Goal: Navigation & Orientation: Find specific page/section

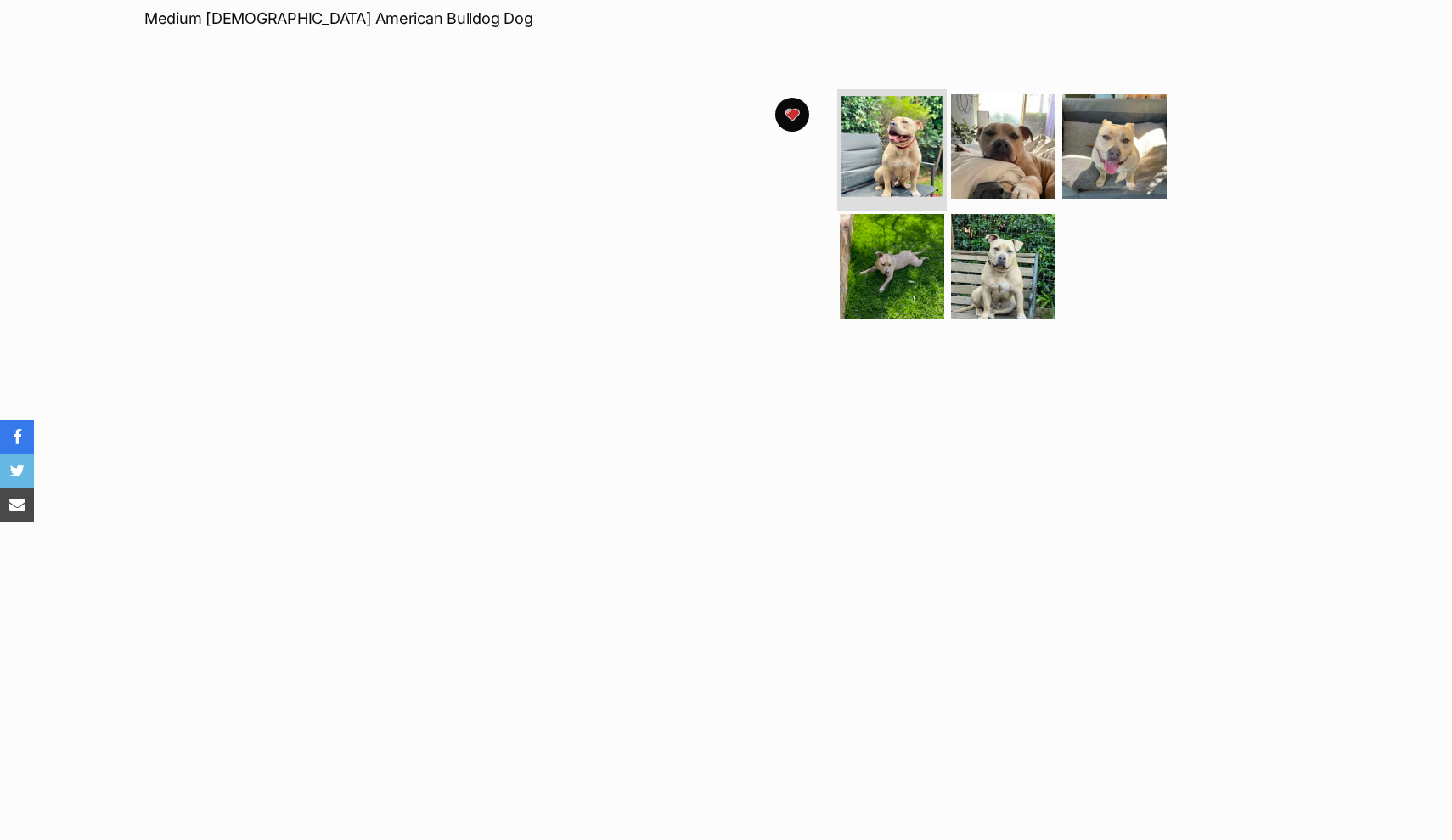
click at [919, 121] on img at bounding box center [893, 146] width 101 height 101
click at [968, 260] on img at bounding box center [1003, 266] width 109 height 109
click at [997, 265] on img at bounding box center [1003, 266] width 109 height 109
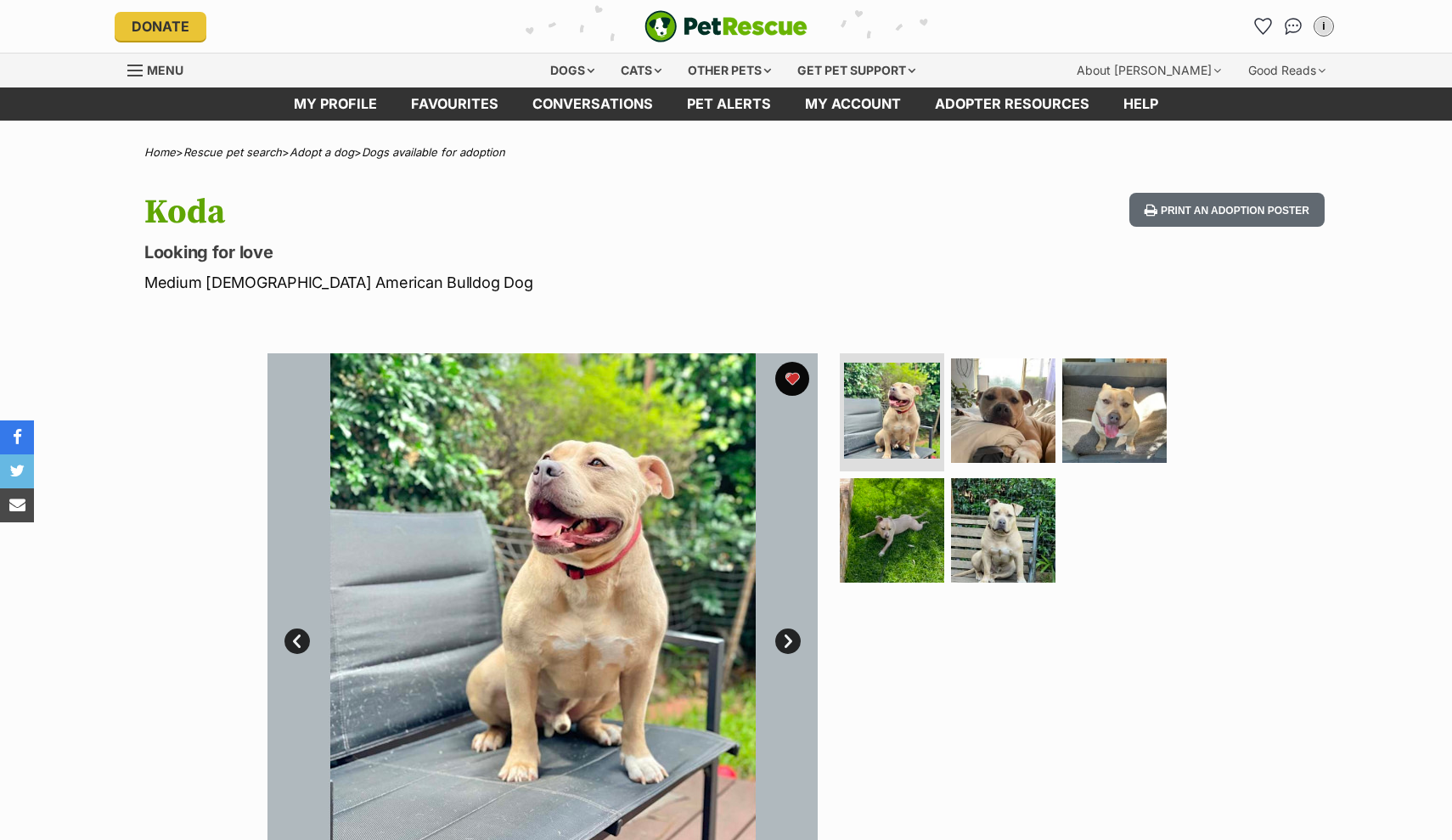
click at [898, 502] on img at bounding box center [892, 530] width 104 height 104
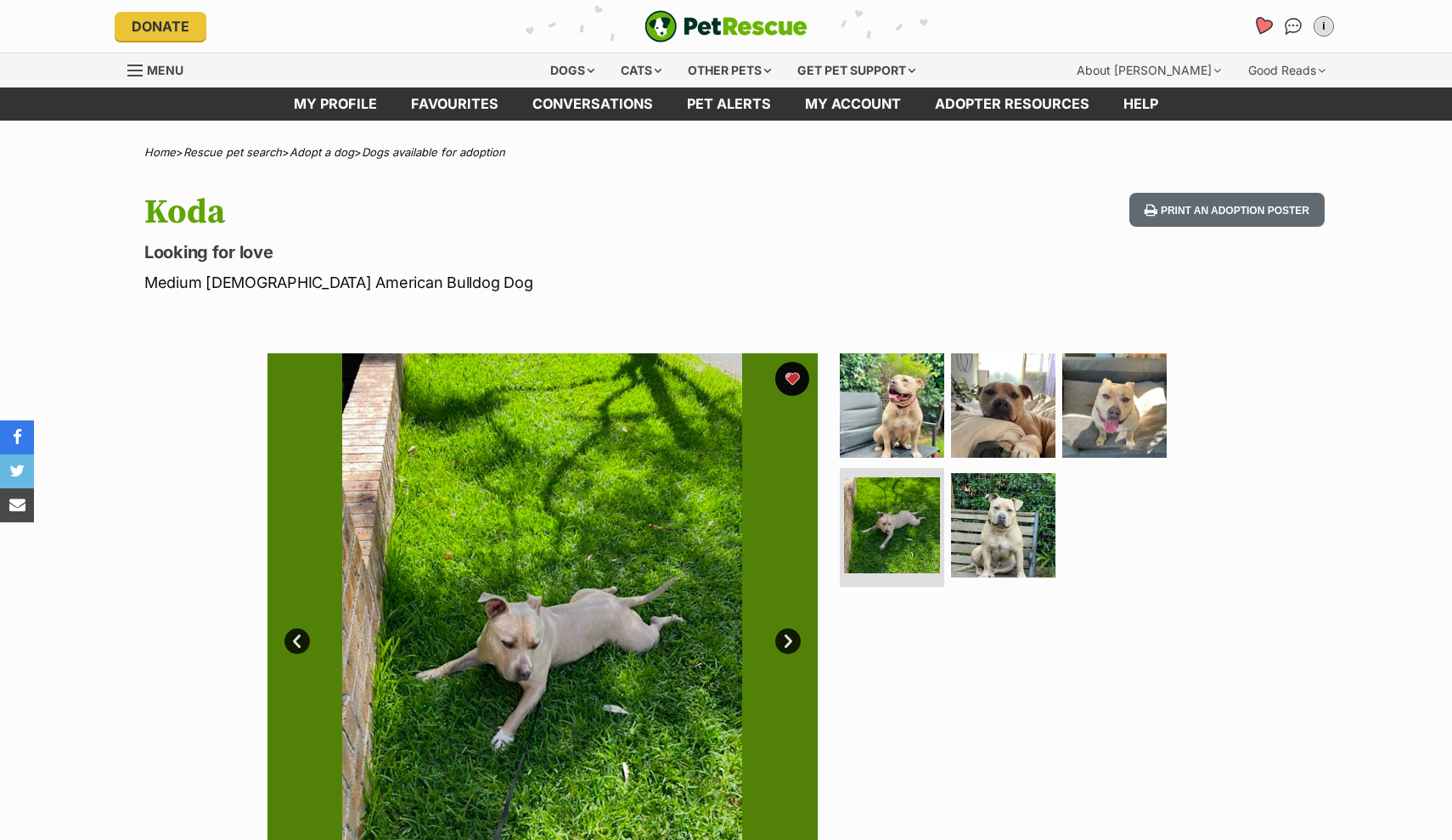
click at [1267, 36] on icon "Favourites" at bounding box center [1264, 26] width 23 height 22
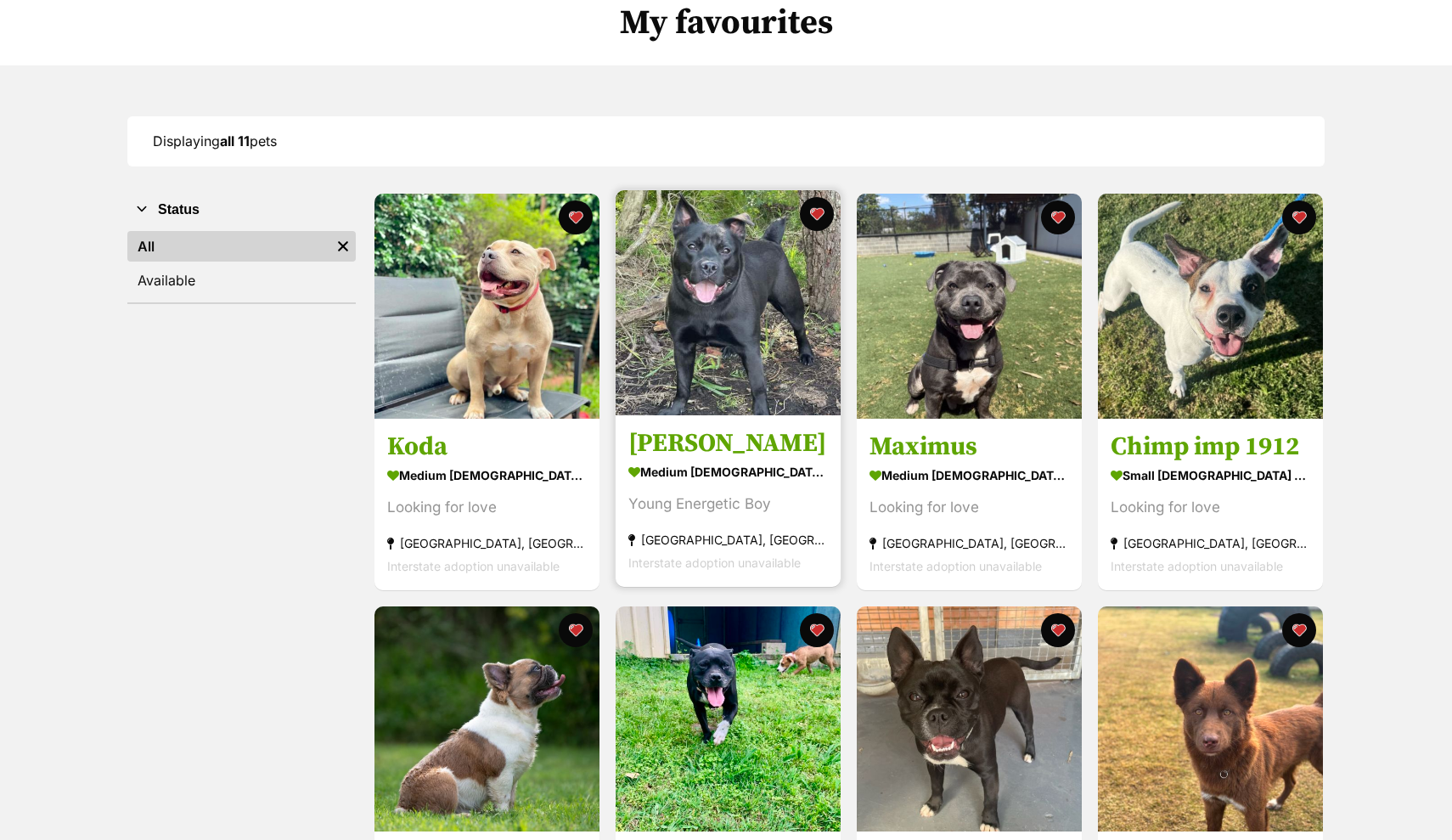
scroll to position [123, 0]
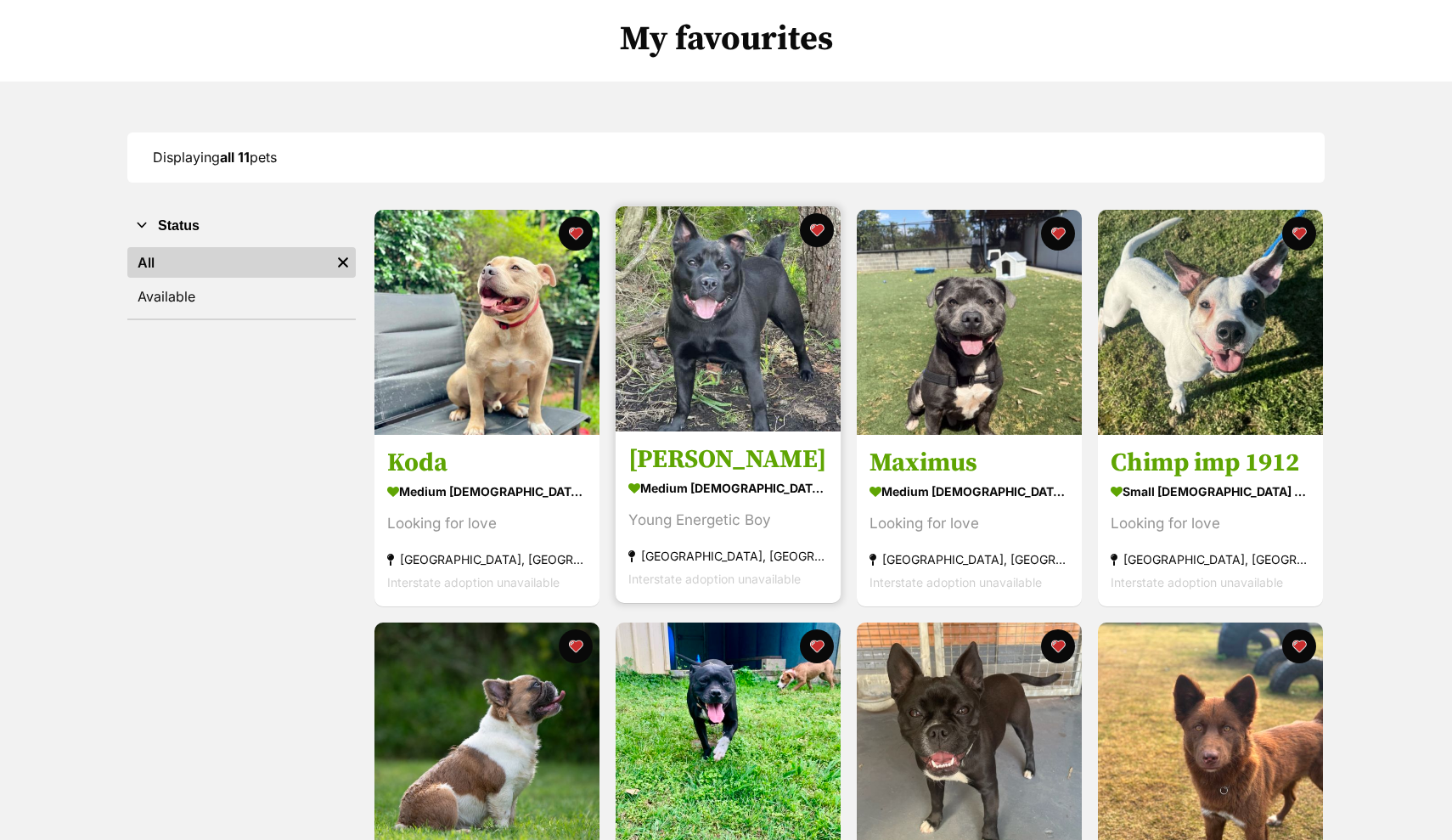
click at [763, 331] on img at bounding box center [728, 319] width 225 height 225
